Goal: Task Accomplishment & Management: Manage account settings

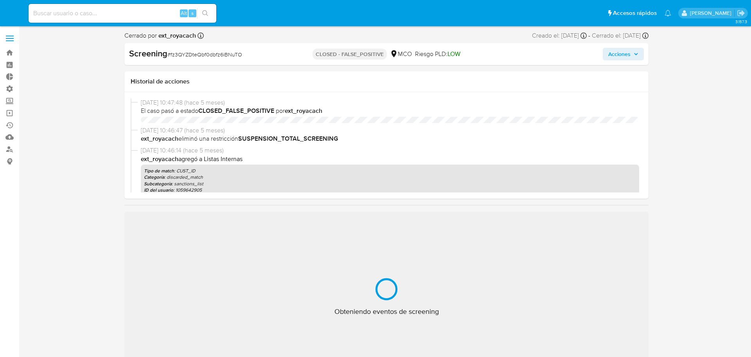
select select "10"
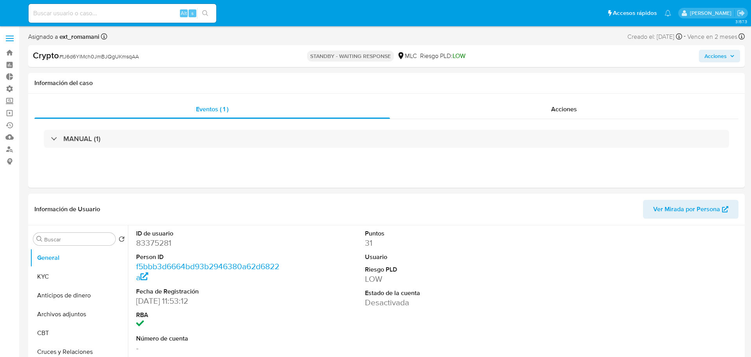
select select "10"
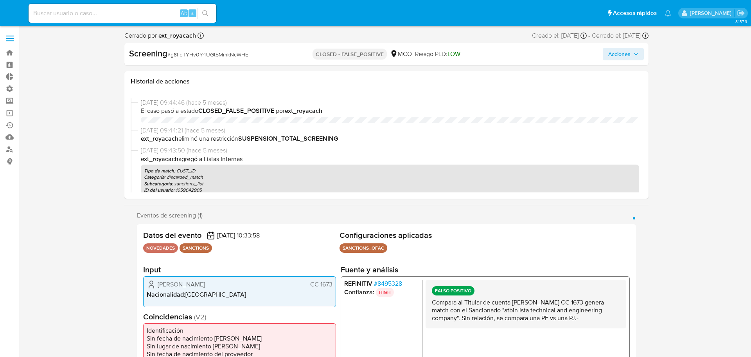
select select "10"
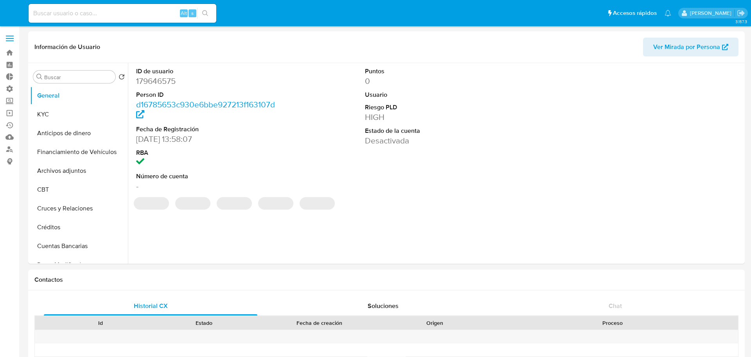
select select "10"
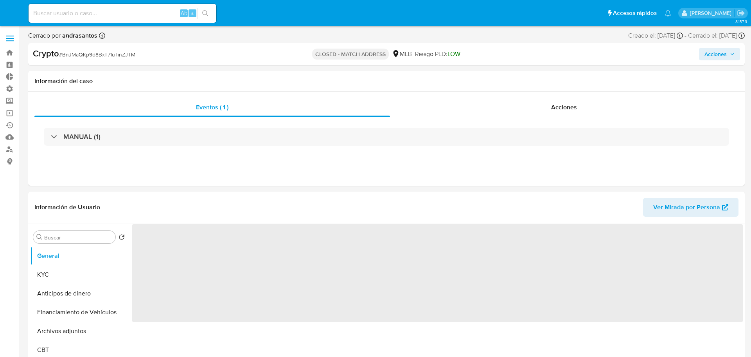
select select "10"
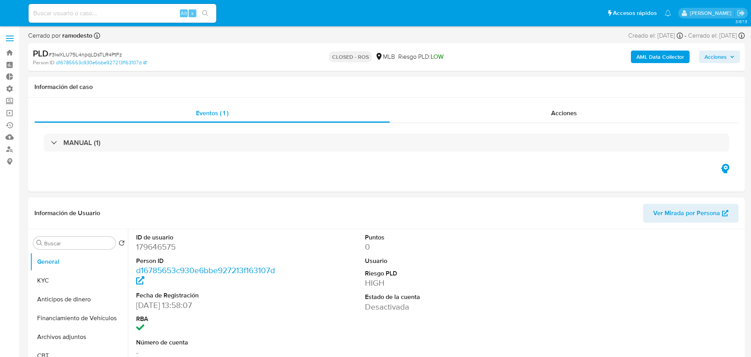
select select "10"
